Goal: Information Seeking & Learning: Learn about a topic

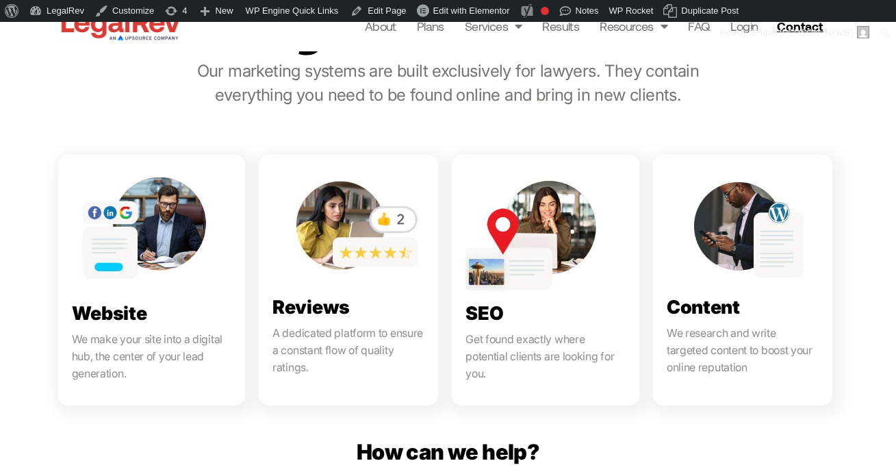
scroll to position [718, 0]
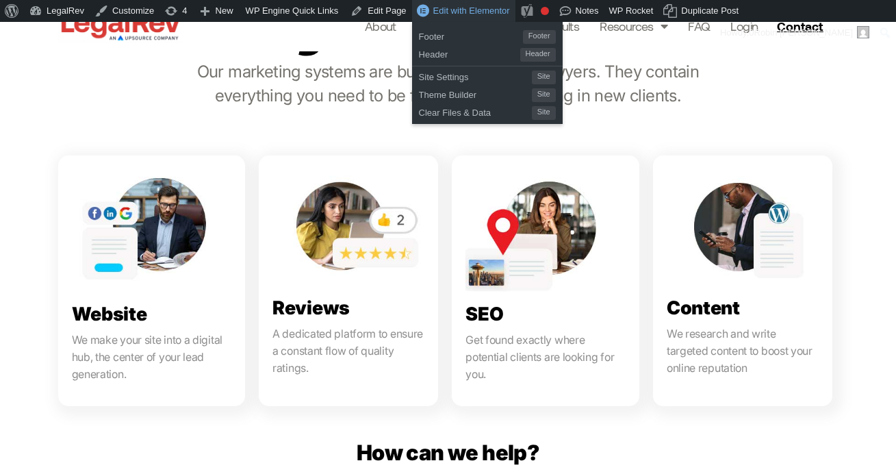
click at [455, 13] on span "Edit with Elementor" at bounding box center [472, 10] width 77 height 10
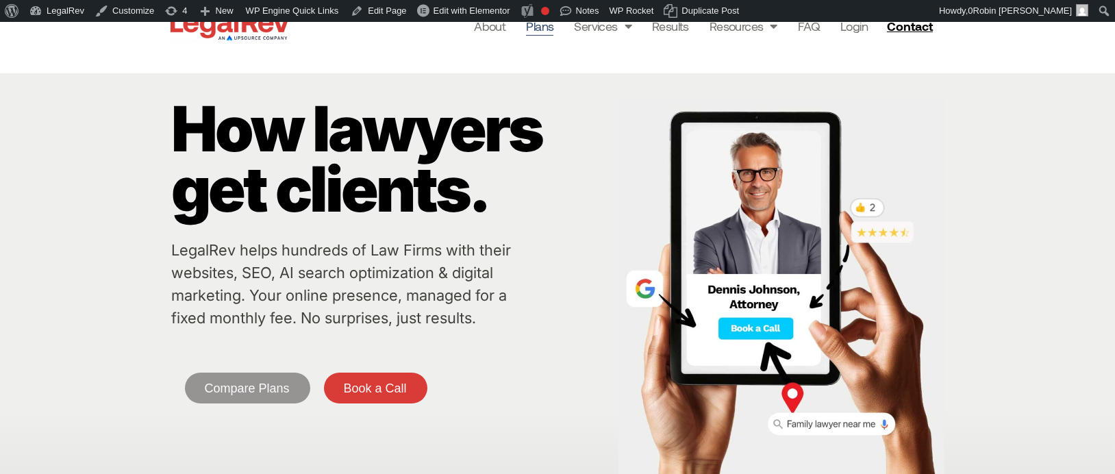
click at [533, 28] on link "Plans" at bounding box center [539, 25] width 27 height 19
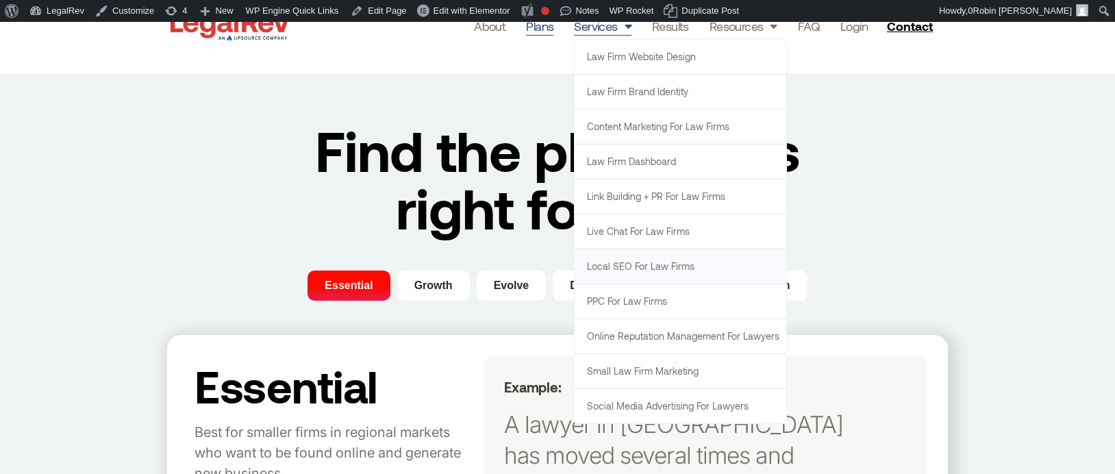
click at [668, 263] on link "Local SEO for Law Firms" at bounding box center [681, 266] width 212 height 34
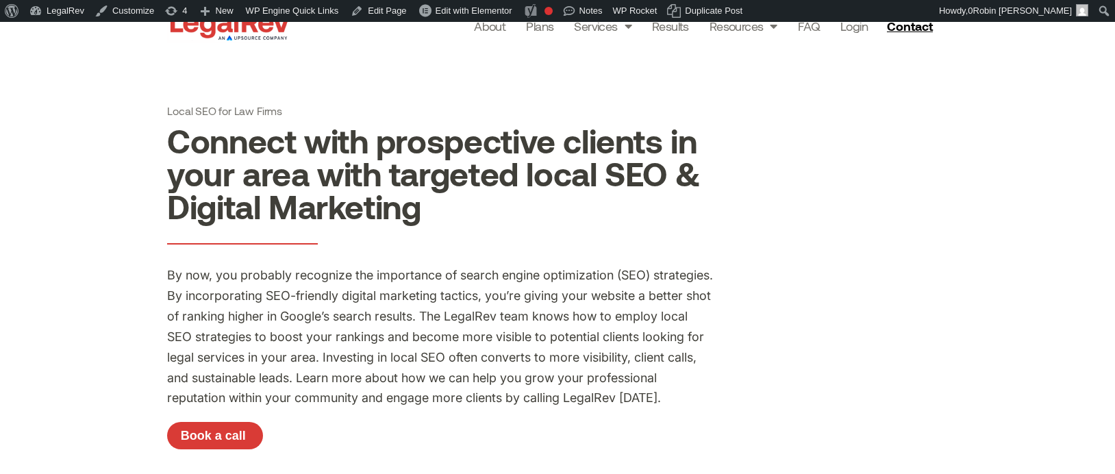
scroll to position [4, 0]
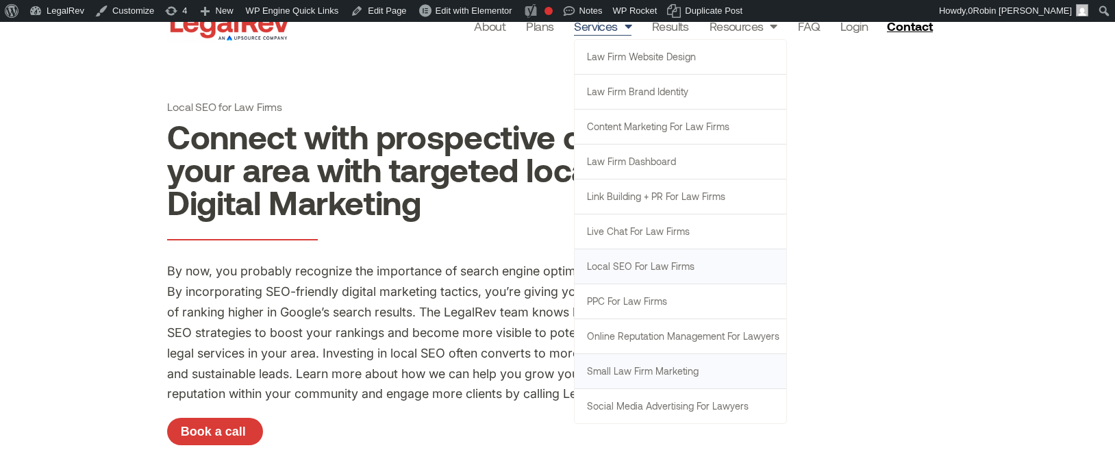
click at [676, 374] on link "Small Law Firm Marketing" at bounding box center [681, 371] width 212 height 34
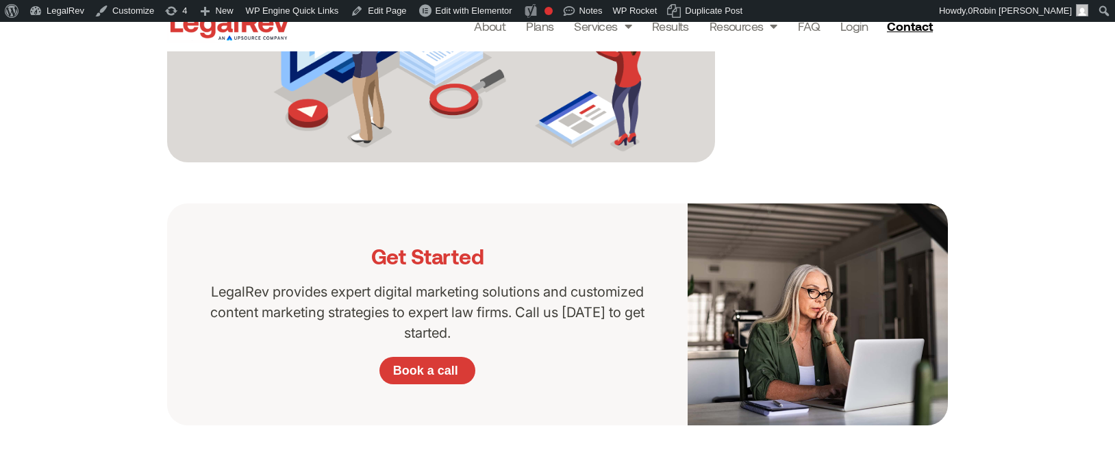
scroll to position [1510, 0]
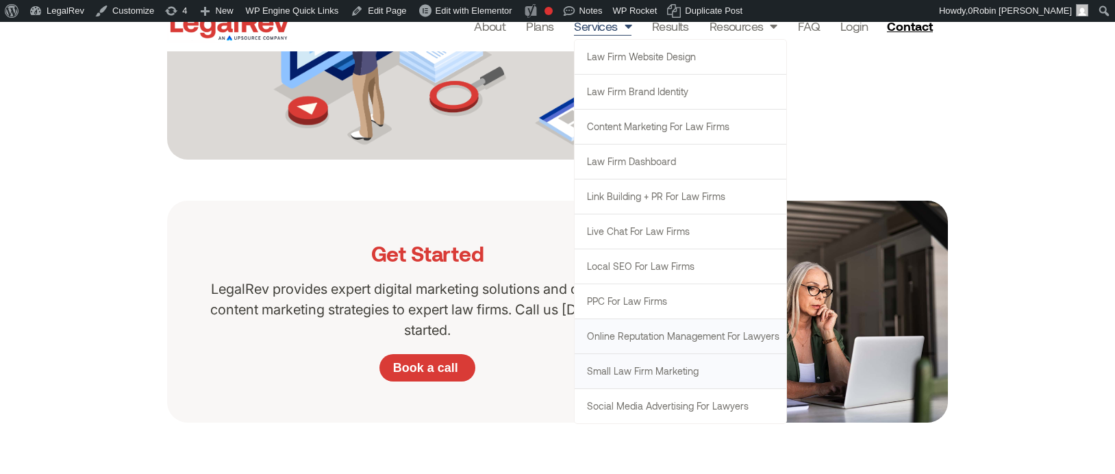
click at [699, 333] on link "Online Reputation Management for Lawyers" at bounding box center [681, 336] width 212 height 34
